Goal: Task Accomplishment & Management: Use online tool/utility

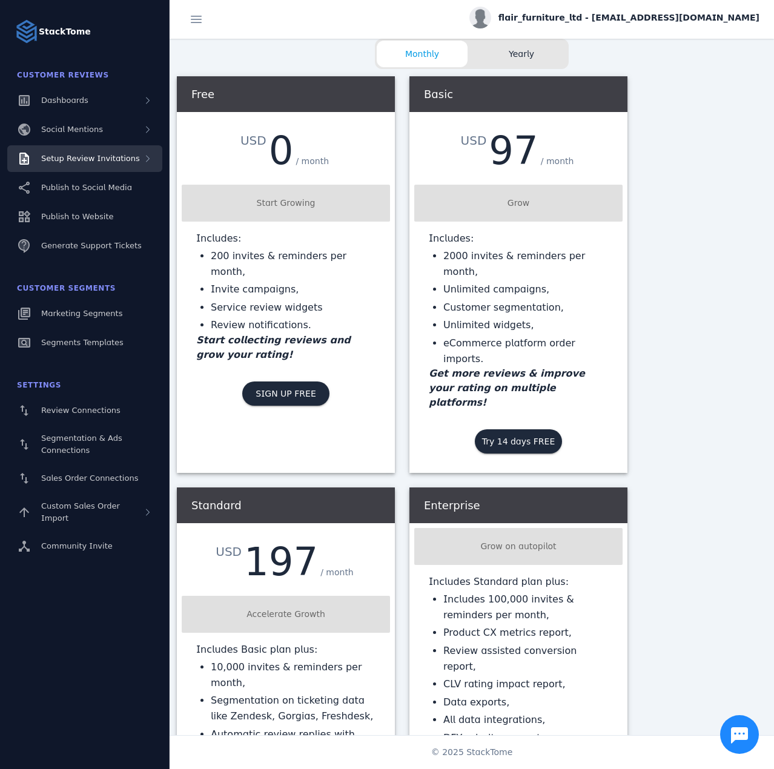
click at [106, 167] on div "Setup Review Invitations" at bounding box center [84, 158] width 155 height 27
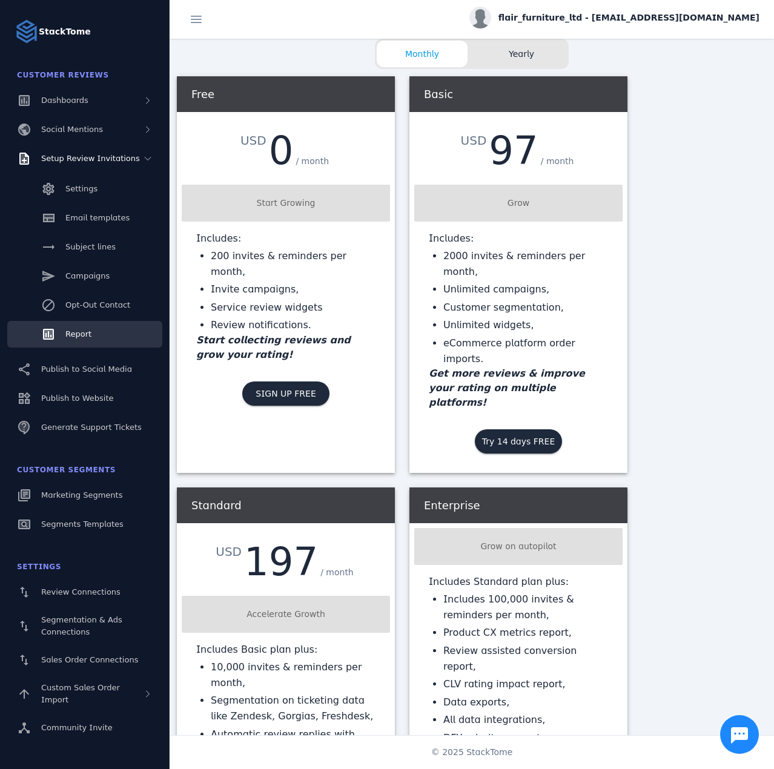
click at [81, 330] on span "Report" at bounding box center [78, 333] width 26 height 9
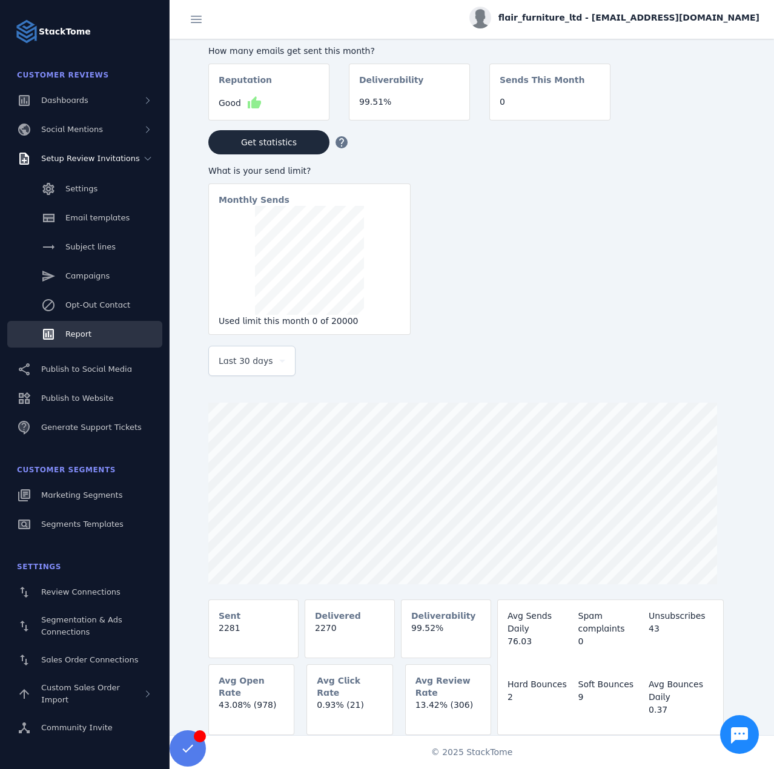
click at [245, 368] on span "Last 30 days" at bounding box center [246, 361] width 54 height 15
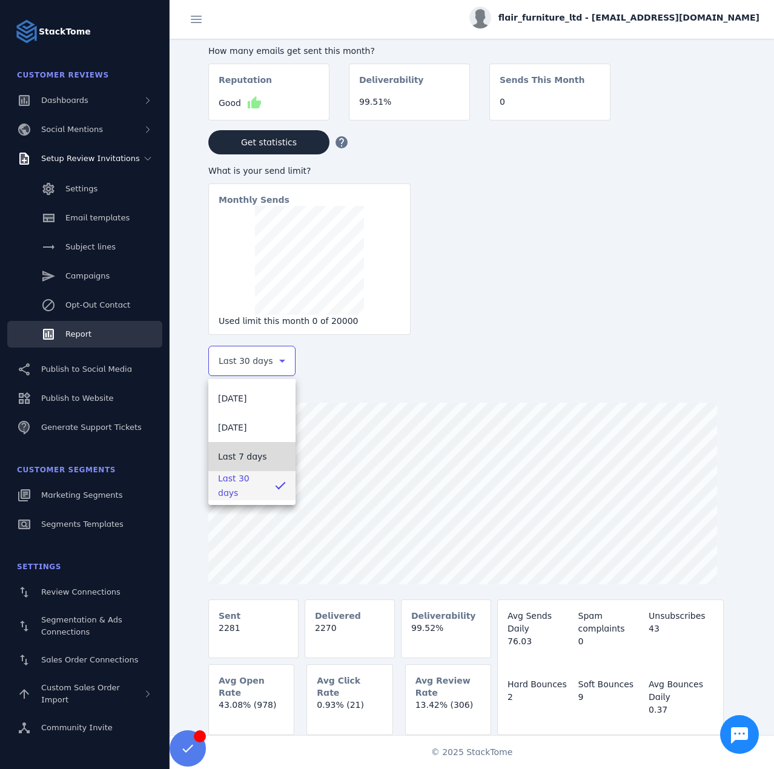
click at [240, 454] on span "Last 7 days" at bounding box center [242, 456] width 49 height 15
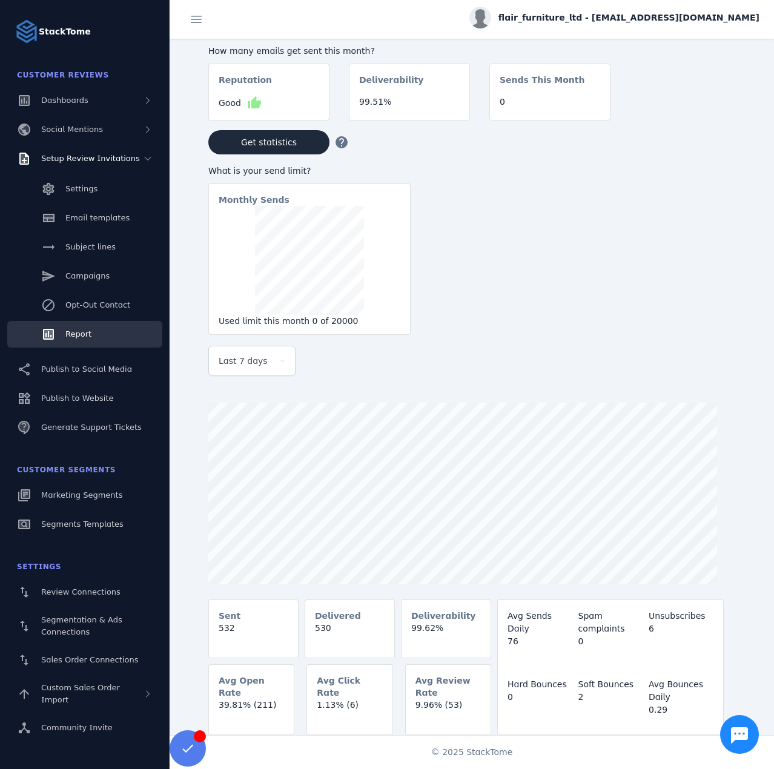
click at [675, 13] on span "flair_furniture_ltd - [EMAIL_ADDRESS][DOMAIN_NAME]" at bounding box center [628, 18] width 261 height 13
click at [709, 114] on span "Sign out" at bounding box center [721, 117] width 35 height 15
